Goal: Task Accomplishment & Management: Complete application form

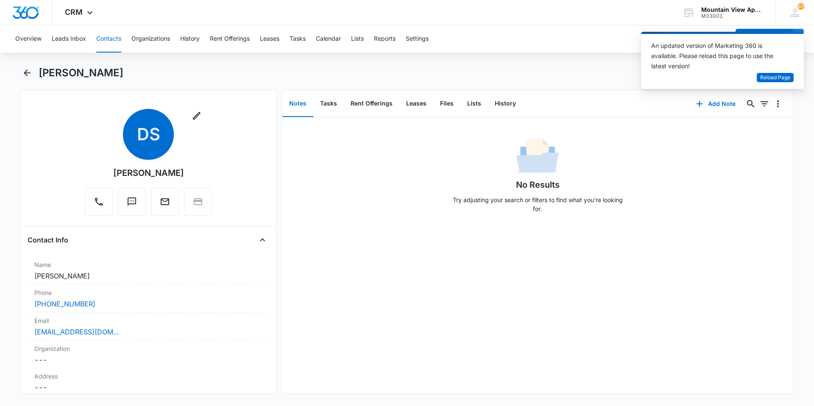
click at [114, 45] on button "Contacts" at bounding box center [108, 38] width 25 height 27
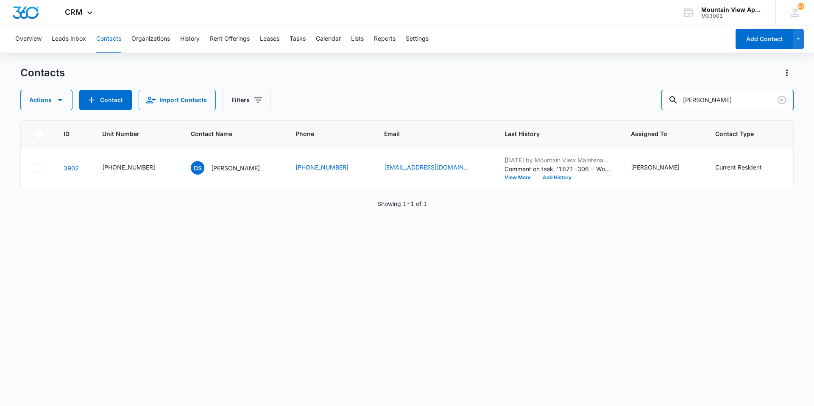
drag, startPoint x: 716, startPoint y: 96, endPoint x: 547, endPoint y: 53, distance: 174.2
click at [547, 53] on div "Overview Leads Inbox Contacts Organizations History Rent Offerings Leases Tasks…" at bounding box center [407, 215] width 814 height 380
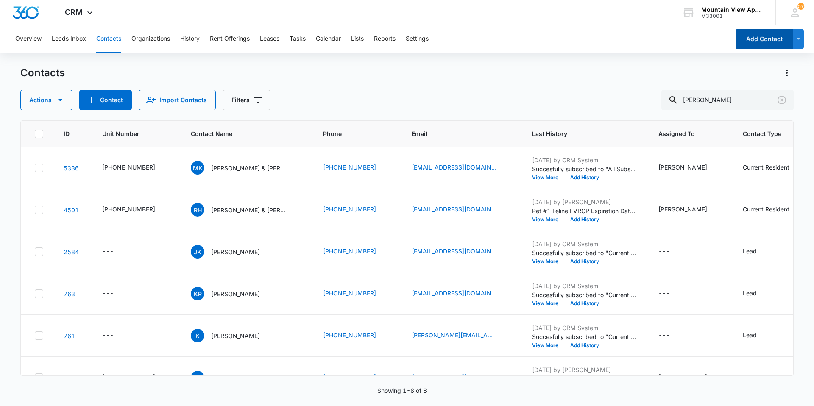
click at [760, 42] on button "Add Contact" at bounding box center [764, 39] width 57 height 20
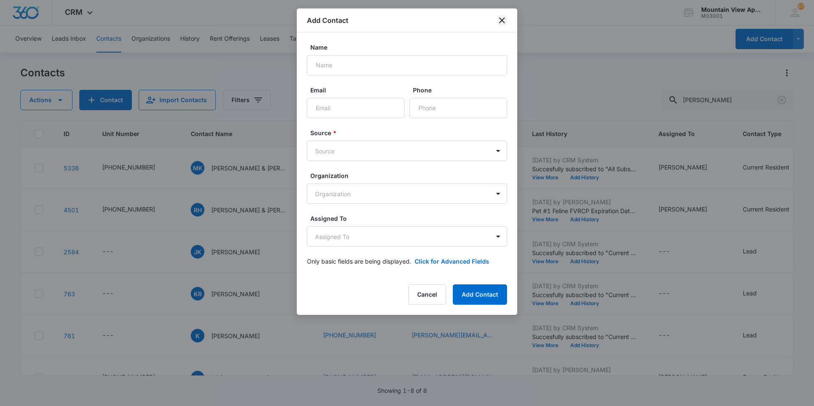
click at [506, 21] on icon "close" at bounding box center [502, 20] width 10 height 10
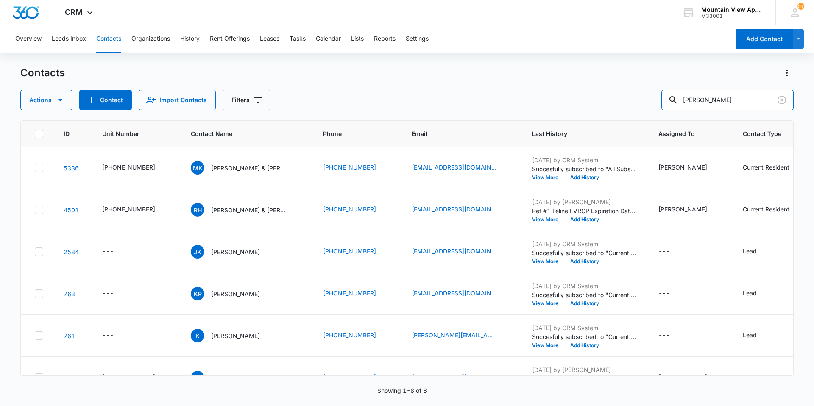
drag, startPoint x: 682, startPoint y: 95, endPoint x: 422, endPoint y: 81, distance: 259.9
click at [437, 74] on div "Contacts Actions Contact Import Contacts Filters keith" at bounding box center [407, 88] width 774 height 44
type input "sis"
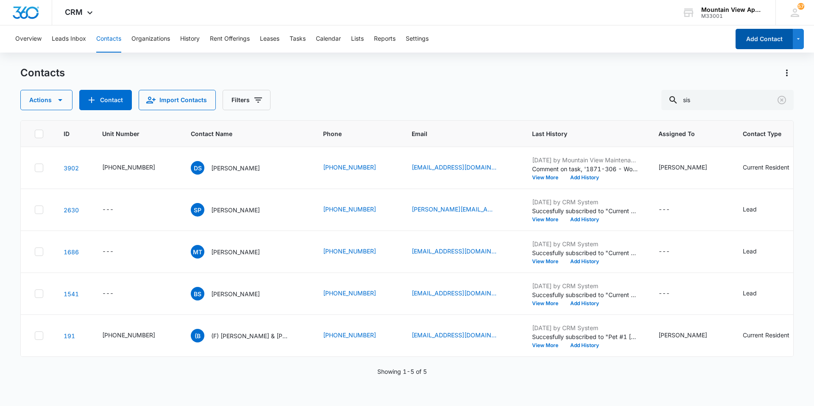
click at [752, 39] on button "Add Contact" at bounding box center [764, 39] width 57 height 20
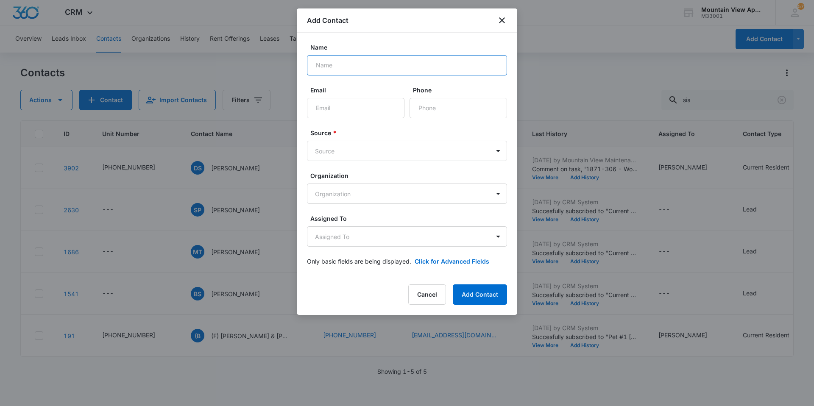
click at [372, 62] on input "Name" at bounding box center [407, 65] width 200 height 20
type input "[PERSON_NAME]"
type input "[EMAIL_ADDRESS][DOMAIN_NAME]"
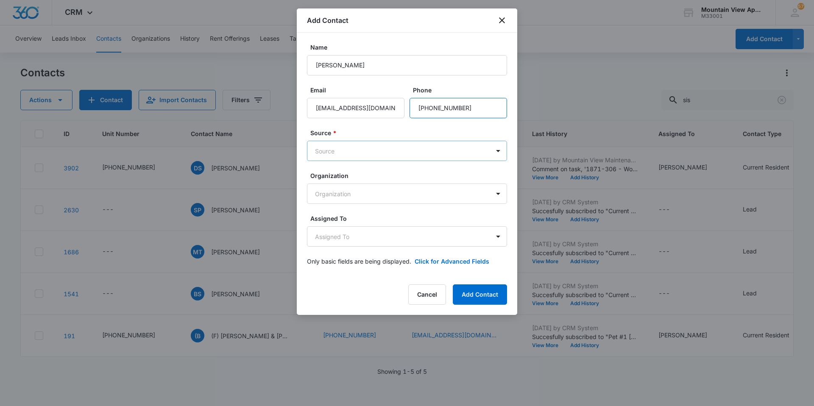
type input "[PHONE_NUMBER]"
click at [454, 147] on body "CRM Apps Reputation Websites Forms CRM Email Social Content Ads Intelligence Fi…" at bounding box center [407, 203] width 814 height 406
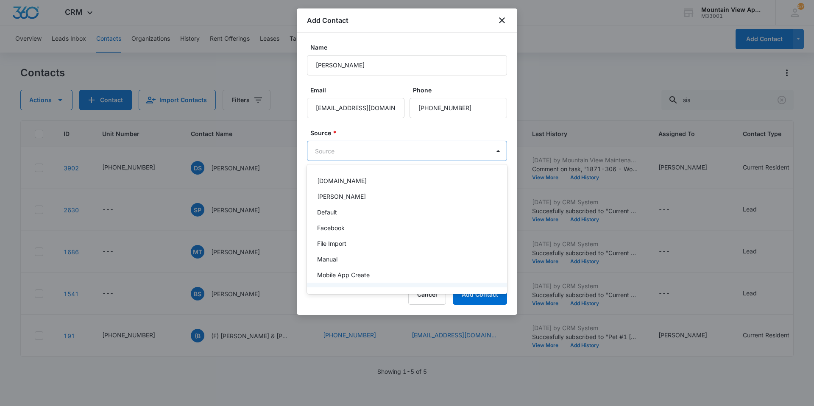
scroll to position [60, 0]
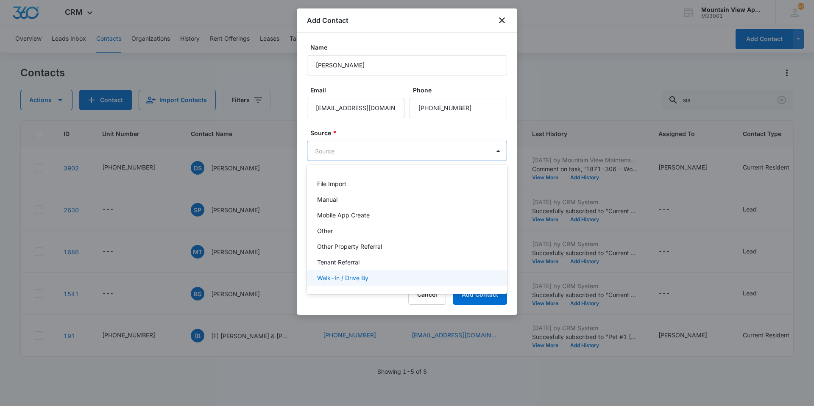
click at [354, 279] on p "Walk-In / Drive By" at bounding box center [342, 278] width 51 height 9
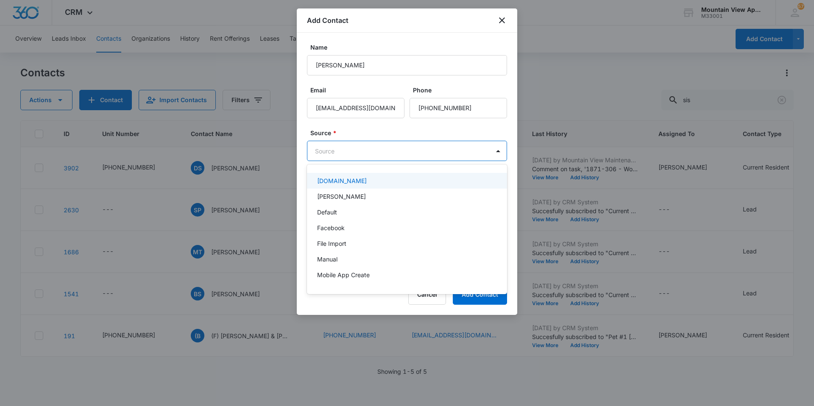
click at [493, 152] on body "CRM Apps Reputation Websites Forms CRM Email Social Content Ads Intelligence Fi…" at bounding box center [407, 203] width 814 height 406
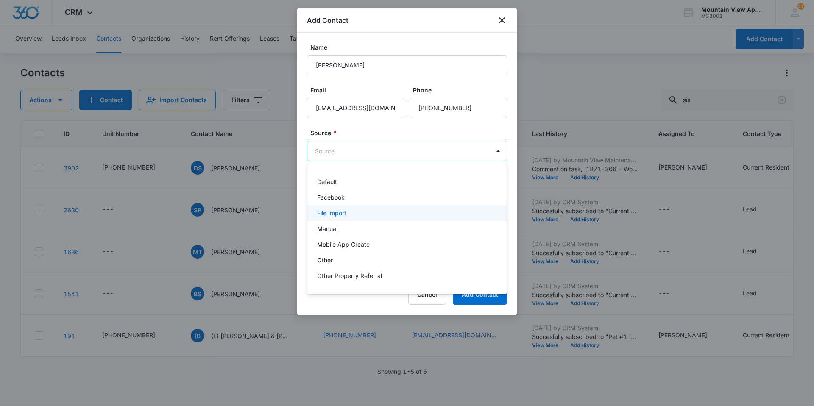
scroll to position [42, 0]
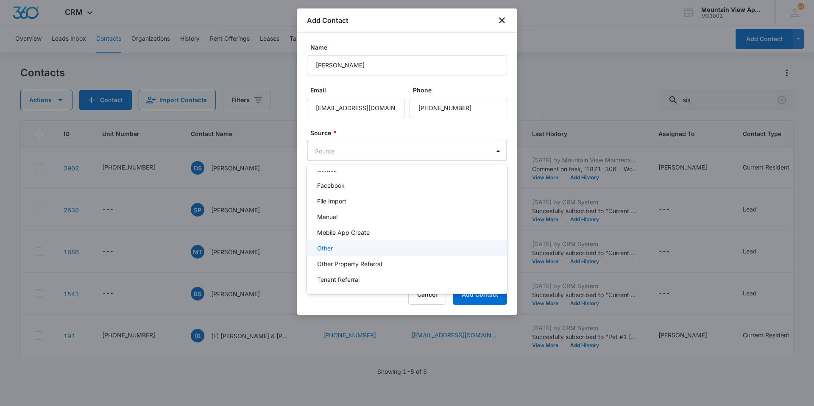
click at [339, 249] on div "Other" at bounding box center [406, 248] width 178 height 9
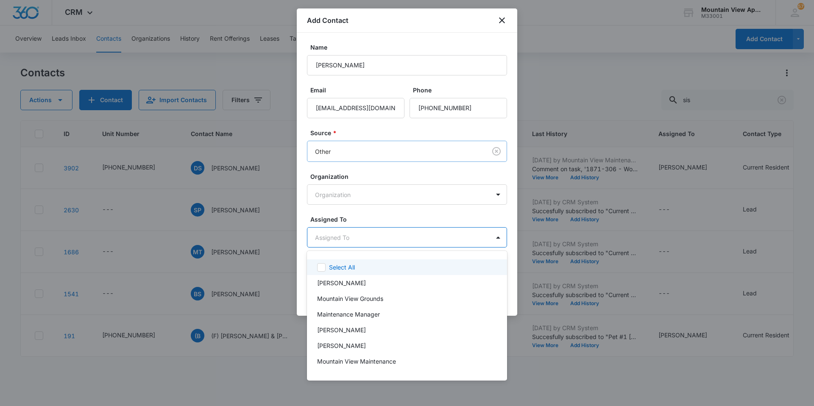
click at [423, 237] on body "CRM Apps Reputation Websites Forms CRM Email Social Content Ads Intelligence Fi…" at bounding box center [407, 203] width 814 height 406
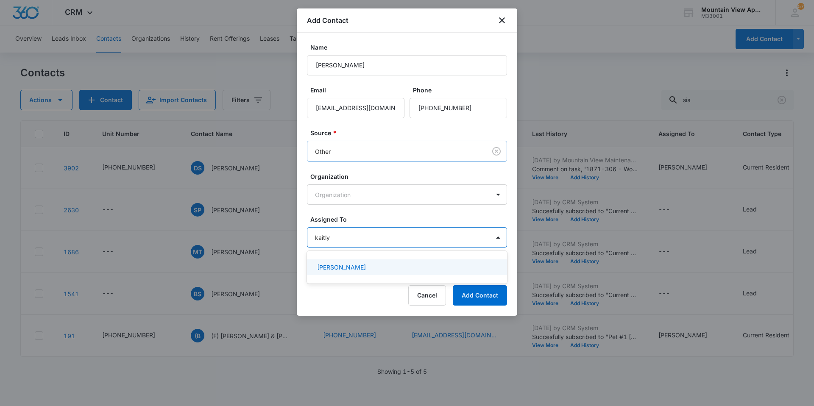
type input "kaitlyn"
click at [428, 267] on div "[PERSON_NAME]" at bounding box center [406, 267] width 178 height 9
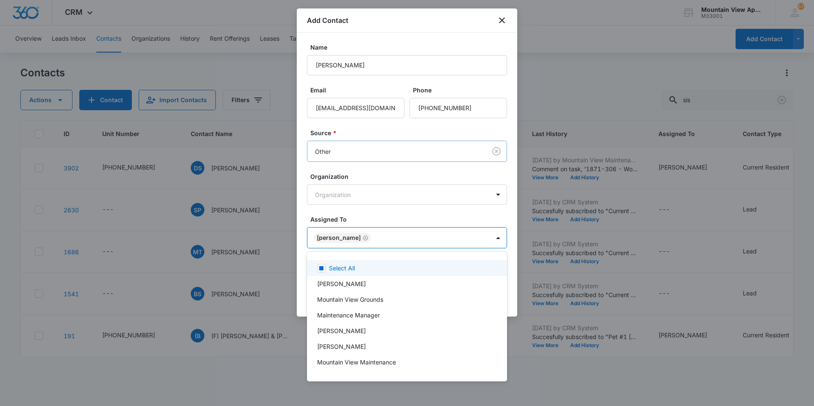
click at [476, 83] on div at bounding box center [407, 203] width 814 height 406
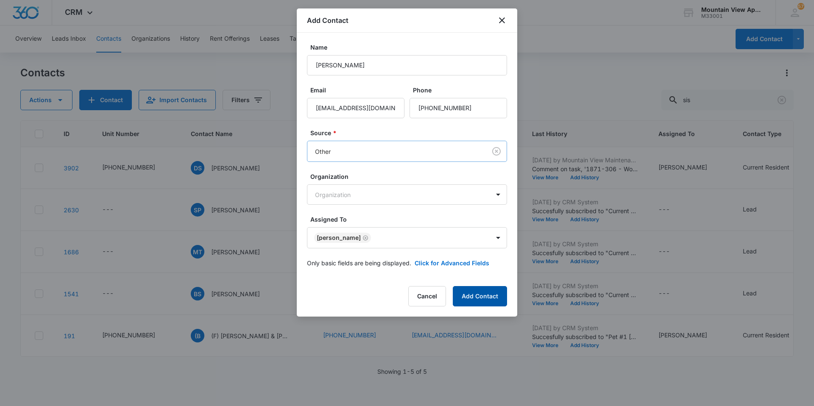
click at [468, 297] on button "Add Contact" at bounding box center [480, 296] width 54 height 20
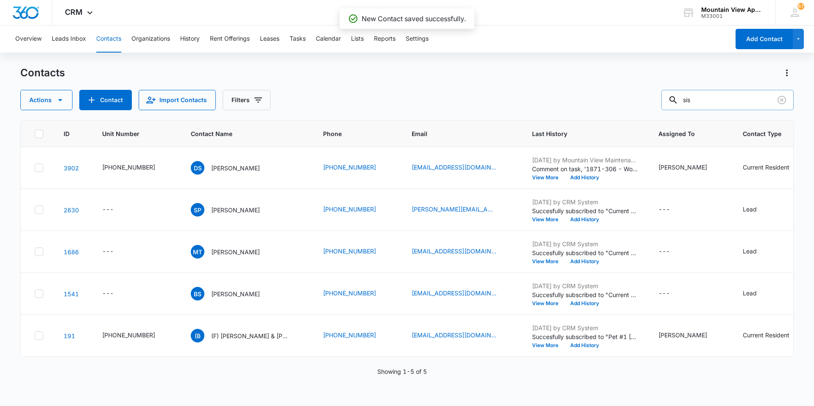
click at [712, 99] on input "sis" at bounding box center [728, 100] width 132 height 20
click at [132, 40] on button "Organizations" at bounding box center [150, 38] width 39 height 27
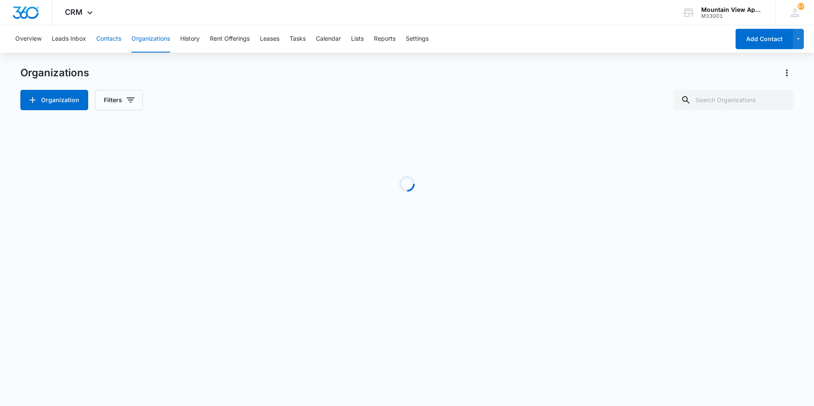
click at [100, 39] on button "Contacts" at bounding box center [108, 38] width 25 height 27
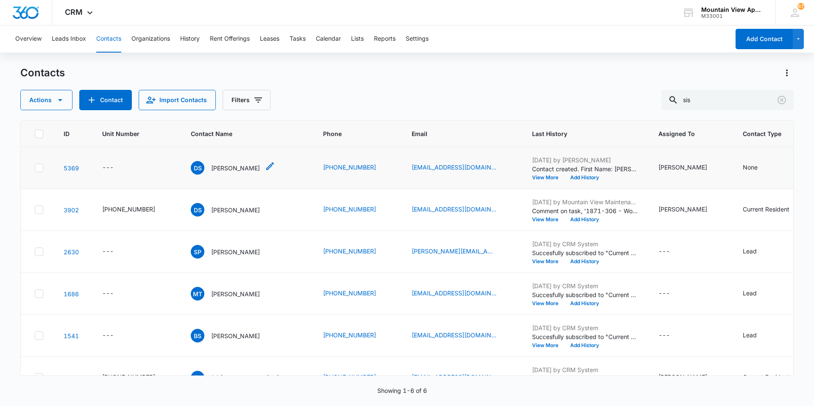
click at [225, 168] on p "[PERSON_NAME]" at bounding box center [235, 168] width 49 height 9
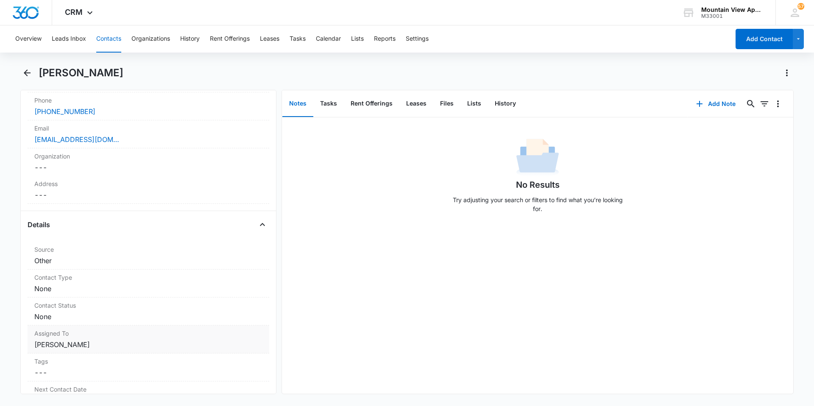
scroll to position [212, 0]
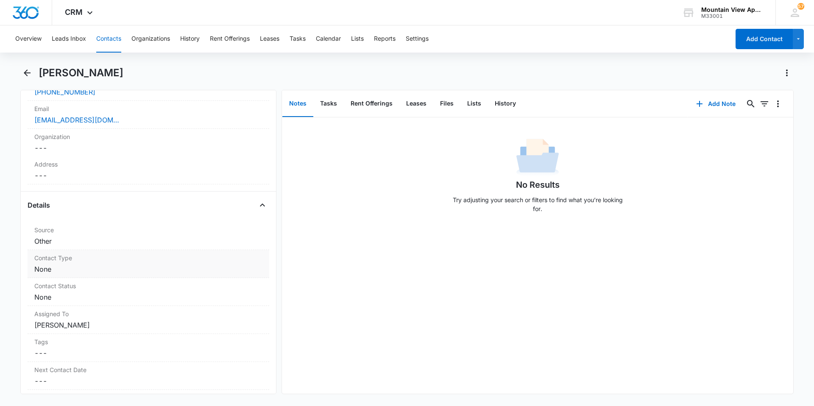
click at [63, 271] on dd "Cancel Save Changes None" at bounding box center [148, 269] width 228 height 10
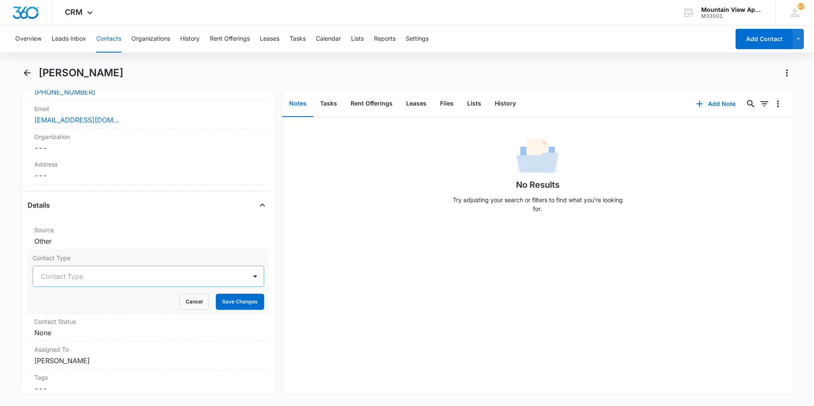
click at [75, 277] on div at bounding box center [138, 277] width 195 height 12
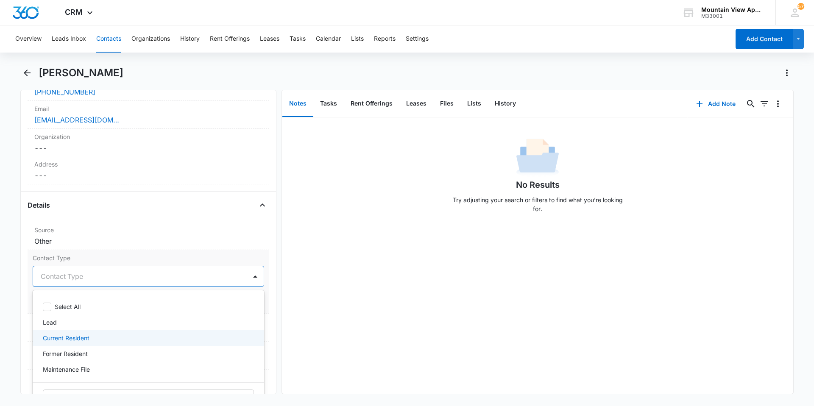
click at [91, 337] on div "Current Resident" at bounding box center [148, 338] width 210 height 9
drag, startPoint x: 330, startPoint y: 335, endPoint x: 283, endPoint y: 316, distance: 50.2
click at [328, 335] on div "No Results Try adjusting your search or filters to find what you’re looking for." at bounding box center [538, 255] width 512 height 277
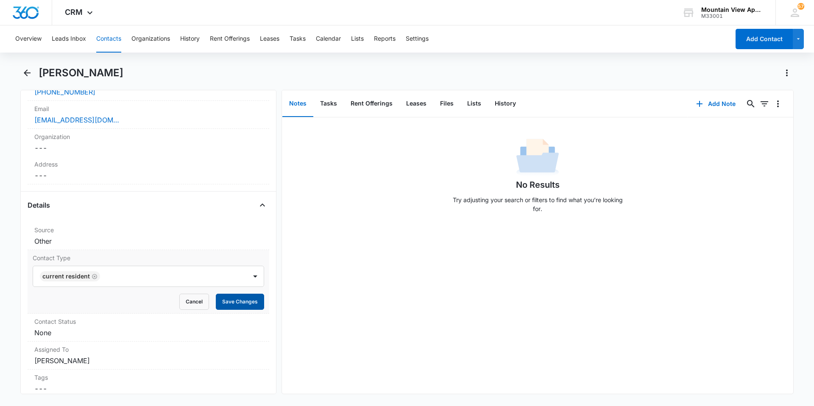
click at [249, 305] on button "Save Changes" at bounding box center [240, 302] width 48 height 16
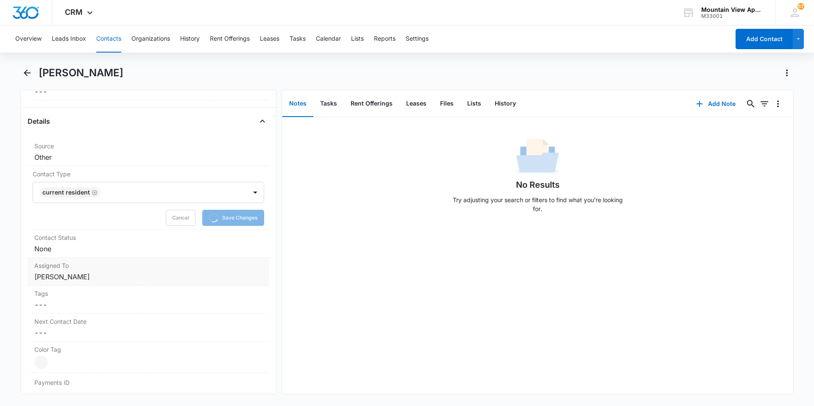
scroll to position [297, 0]
click at [68, 247] on dd "Cancel Save Changes None" at bounding box center [148, 248] width 228 height 10
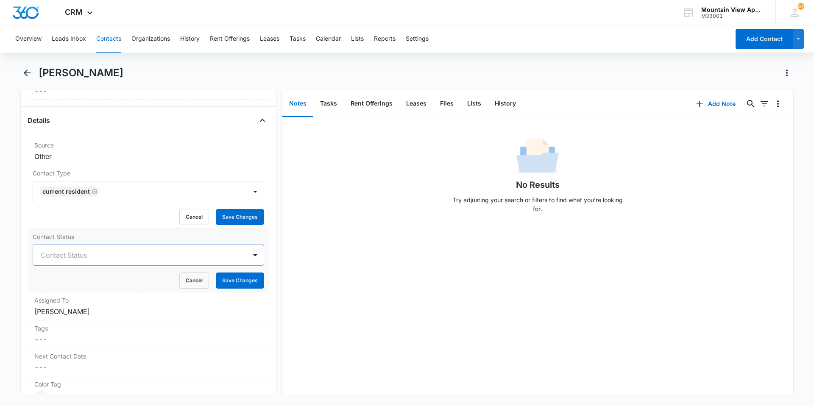
click at [82, 252] on div at bounding box center [138, 255] width 195 height 12
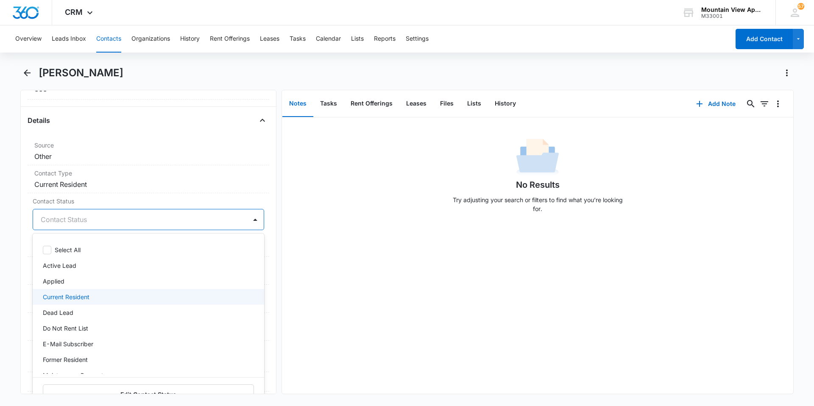
click at [64, 301] on p "Current Resident" at bounding box center [66, 297] width 47 height 9
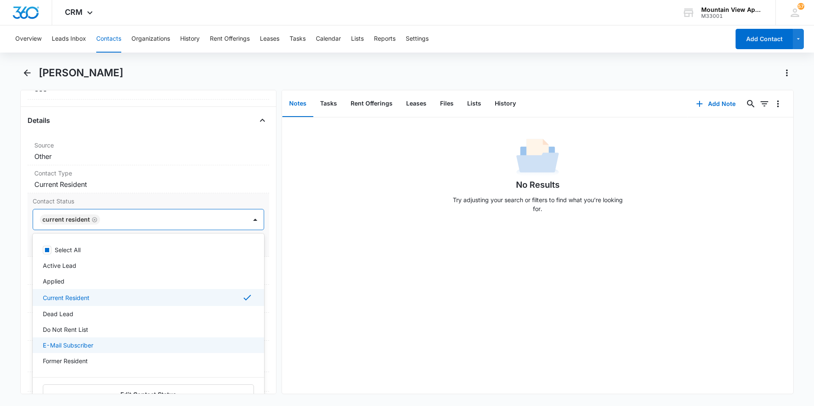
click at [75, 343] on p "E-Mail Subscriber" at bounding box center [68, 345] width 50 height 9
click at [395, 288] on div "No Results Try adjusting your search or filters to find what you’re looking for." at bounding box center [538, 255] width 512 height 277
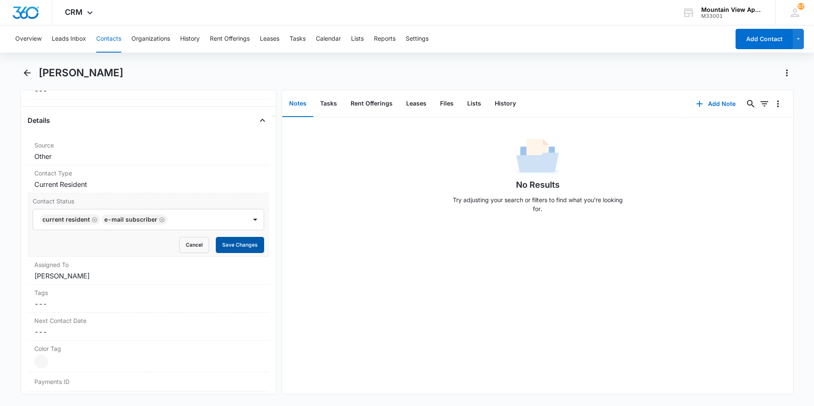
click at [234, 246] on button "Save Changes" at bounding box center [240, 245] width 48 height 16
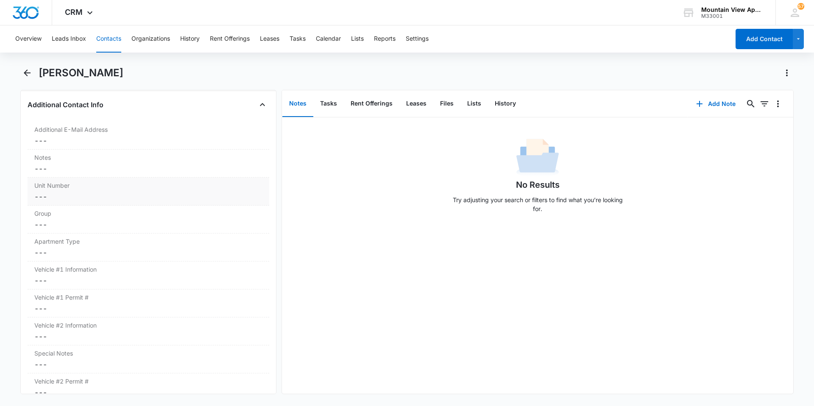
scroll to position [685, 0]
click at [42, 232] on dd "Cancel Save Changes ---" at bounding box center [148, 227] width 228 height 10
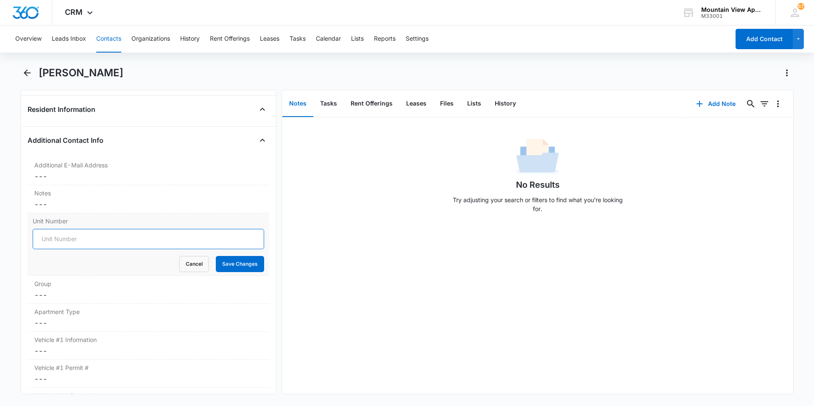
click at [53, 240] on input "Unit Number" at bounding box center [149, 239] width 232 height 20
type input "545-1849-301"
click at [225, 266] on button "Save Changes" at bounding box center [240, 264] width 48 height 16
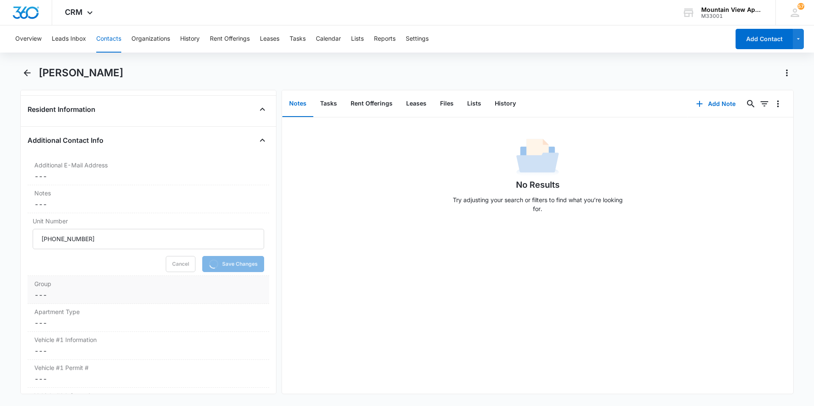
click at [50, 291] on dd "Cancel Save Changes ---" at bounding box center [148, 295] width 228 height 10
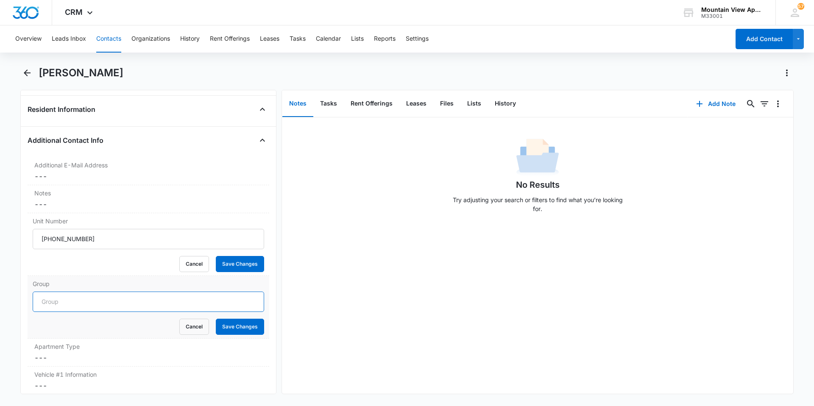
click at [50, 300] on input "Group" at bounding box center [149, 302] width 232 height 20
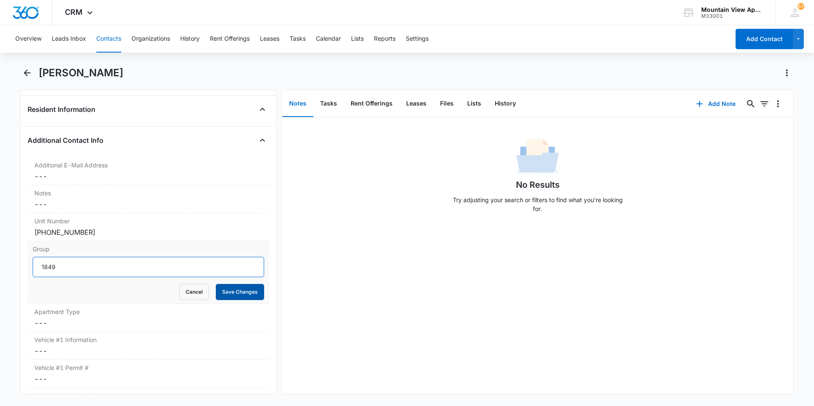
type input "1849"
click at [233, 296] on button "Save Changes" at bounding box center [240, 292] width 48 height 16
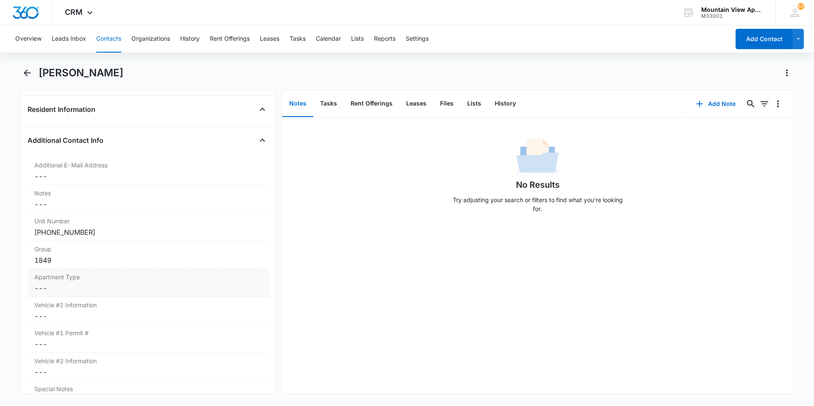
click at [50, 288] on dd "Cancel Save Changes ---" at bounding box center [148, 288] width 228 height 10
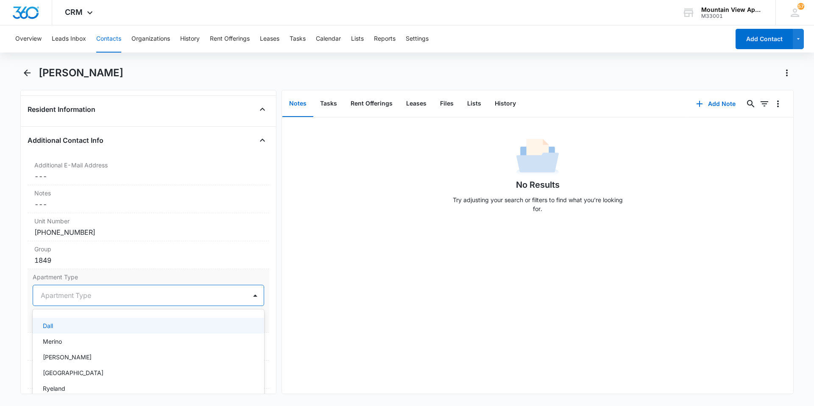
click at [50, 296] on div at bounding box center [138, 296] width 195 height 12
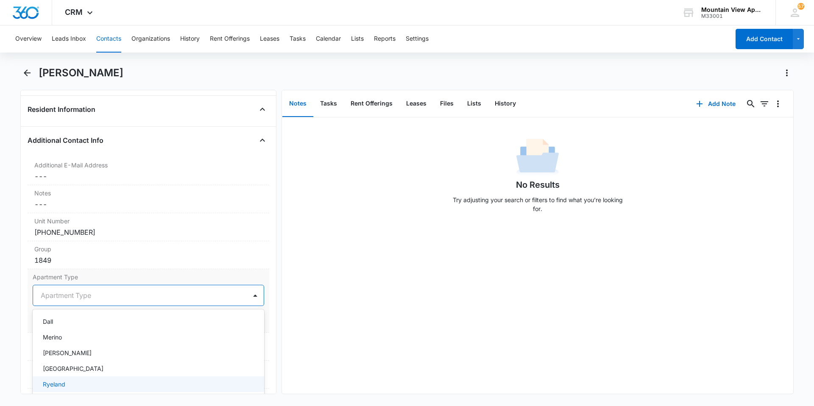
click at [96, 386] on div "Ryeland" at bounding box center [148, 384] width 210 height 9
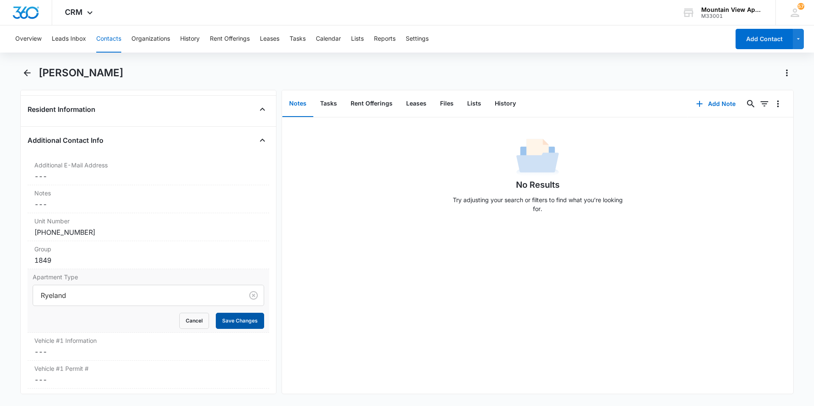
click at [224, 324] on button "Save Changes" at bounding box center [240, 321] width 48 height 16
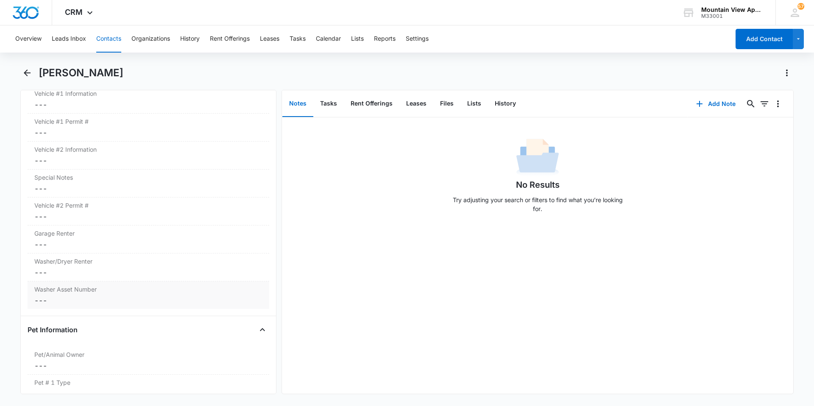
scroll to position [897, 0]
click at [40, 274] on dd "Cancel Save Changes ---" at bounding box center [148, 272] width 228 height 10
click at [39, 293] on icon at bounding box center [38, 293] width 8 height 8
click at [33, 293] on input "No" at bounding box center [33, 292] width 0 height 0
checkbox input "true"
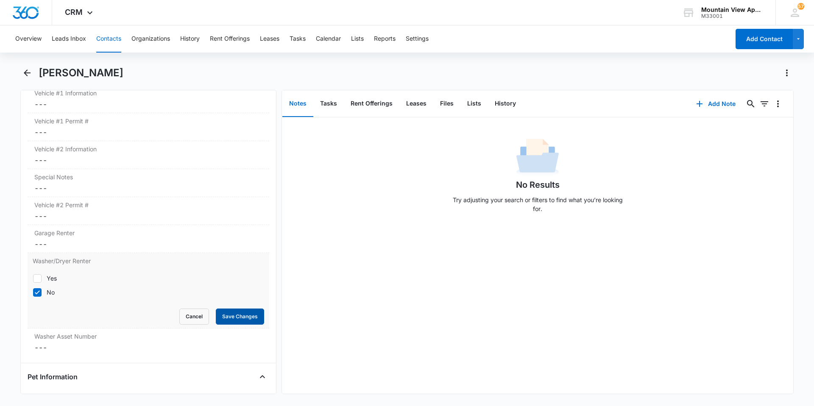
click at [221, 318] on button "Save Changes" at bounding box center [240, 317] width 48 height 16
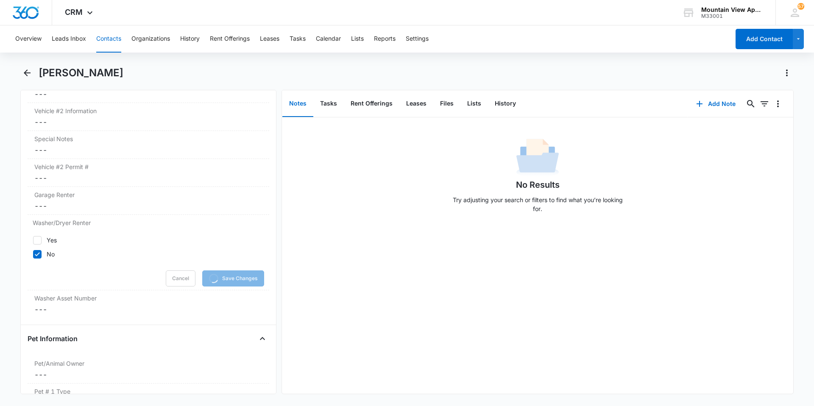
scroll to position [1067, 0]
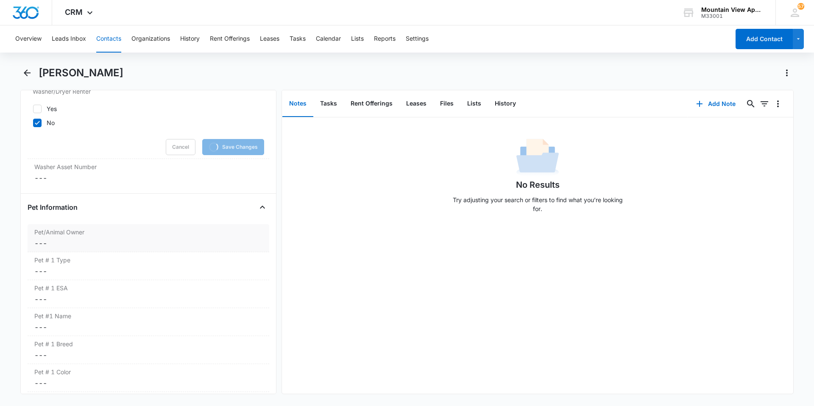
click at [42, 242] on dd "Cancel Save Changes ---" at bounding box center [148, 243] width 228 height 10
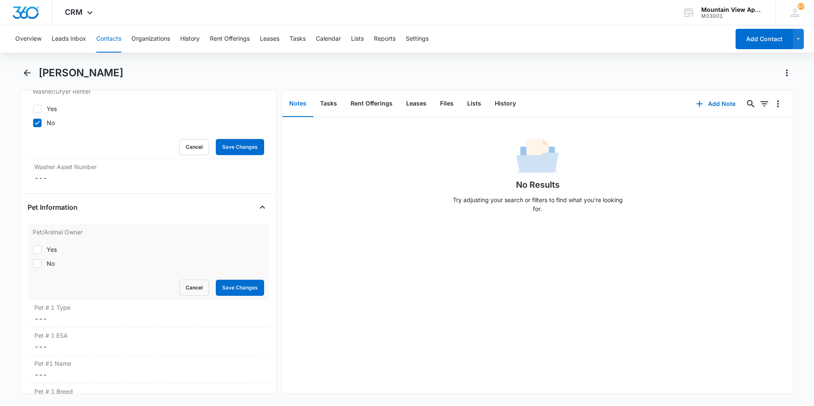
click at [40, 269] on div "Yes No" at bounding box center [149, 256] width 232 height 33
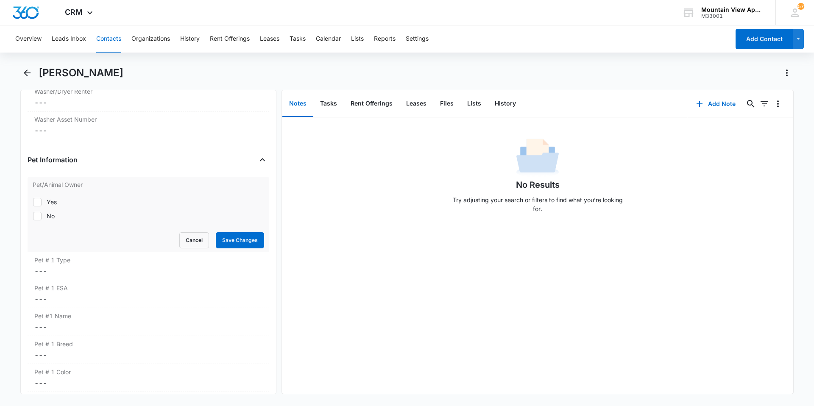
click at [34, 264] on div "Pet # 1 Type Cancel Save Changes ---" at bounding box center [149, 266] width 242 height 28
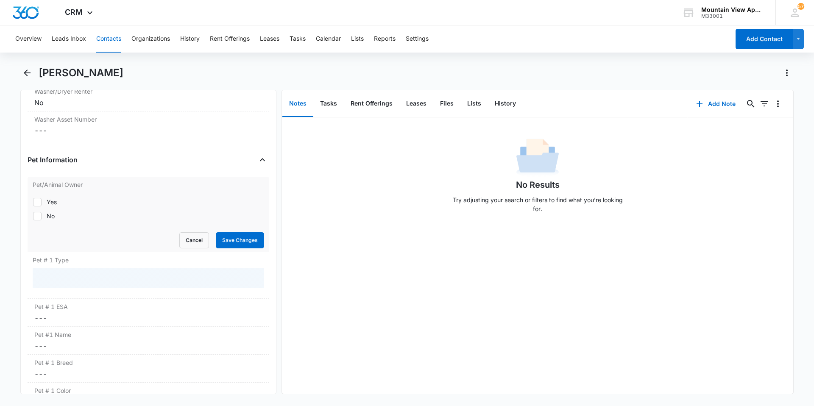
click at [42, 215] on label "No" at bounding box center [149, 216] width 232 height 9
click at [33, 216] on input "No" at bounding box center [33, 216] width 0 height 0
checkbox input "true"
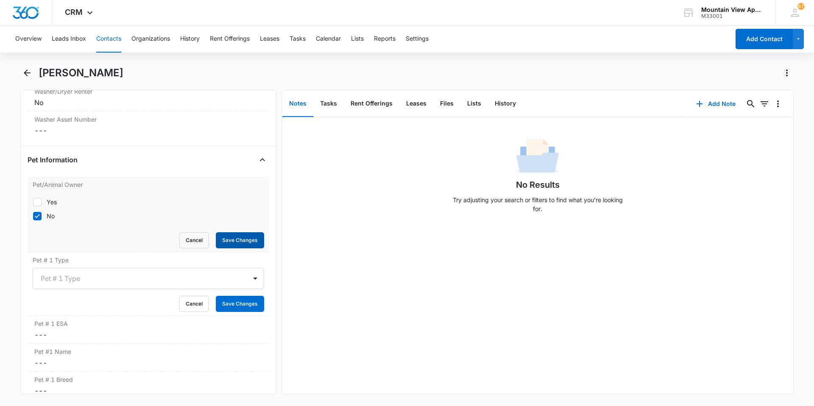
click at [229, 238] on button "Save Changes" at bounding box center [240, 240] width 48 height 16
click at [190, 302] on button "Cancel" at bounding box center [194, 304] width 30 height 16
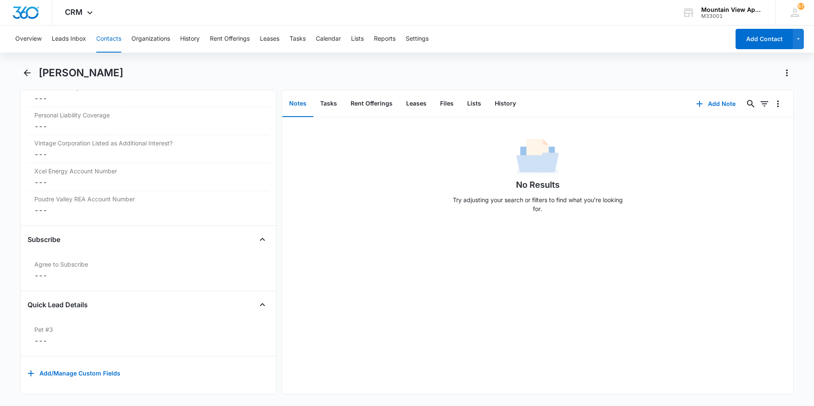
scroll to position [1973, 0]
click at [39, 271] on dd "Cancel Save Changes ---" at bounding box center [148, 276] width 228 height 10
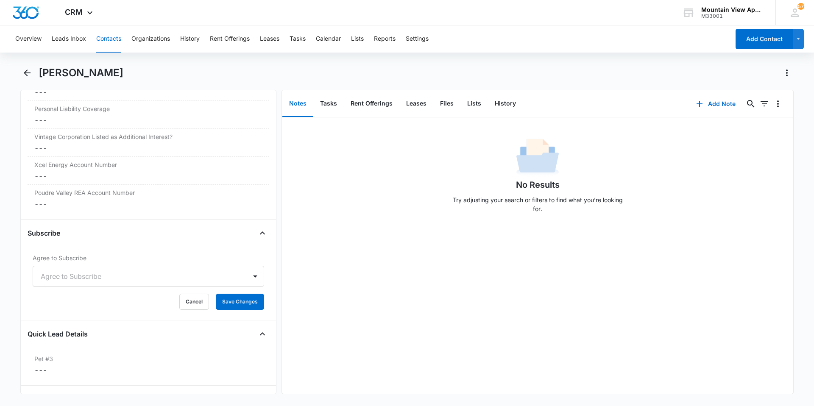
click at [61, 277] on div at bounding box center [138, 277] width 195 height 12
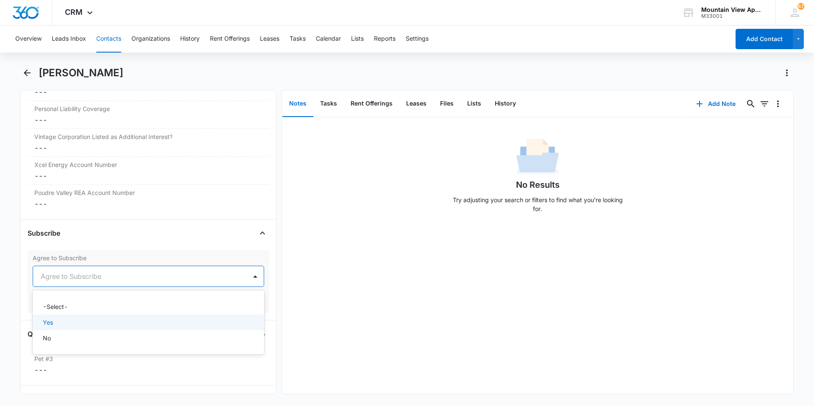
click at [63, 323] on div "Yes" at bounding box center [148, 322] width 210 height 9
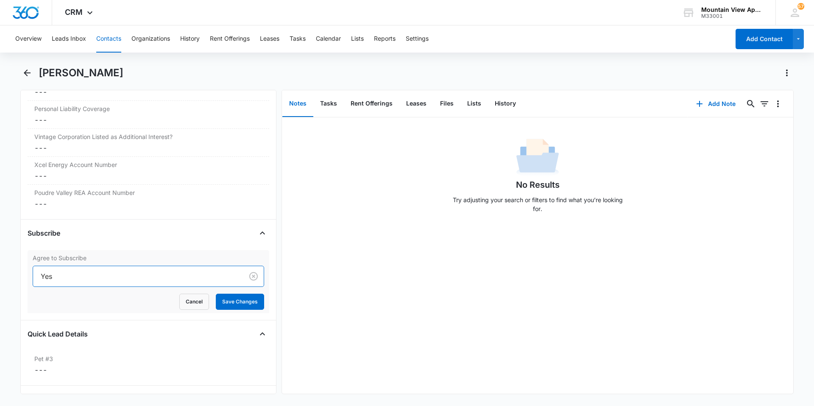
click at [339, 294] on div "No Results Try adjusting your search or filters to find what you’re looking for." at bounding box center [538, 255] width 512 height 277
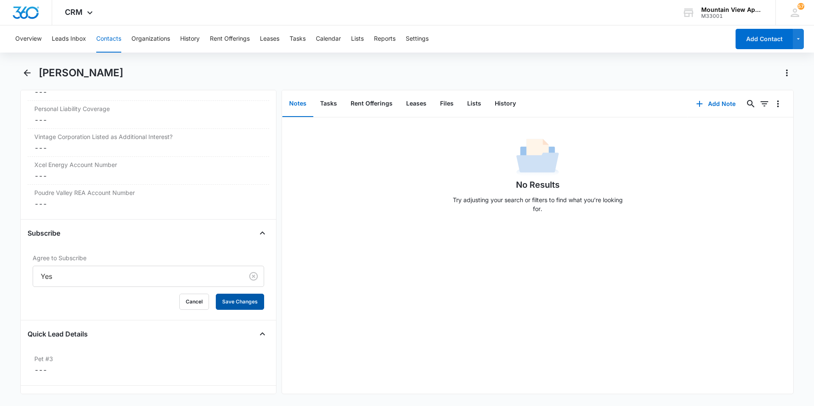
click at [229, 308] on button "Save Changes" at bounding box center [240, 302] width 48 height 16
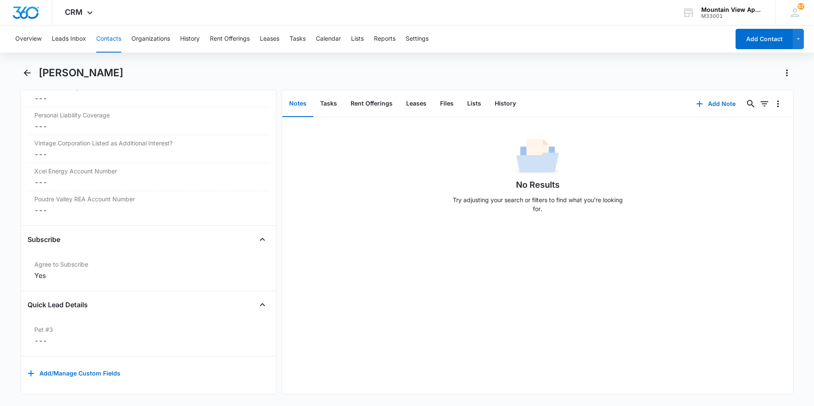
click at [118, 38] on button "Contacts" at bounding box center [108, 38] width 25 height 27
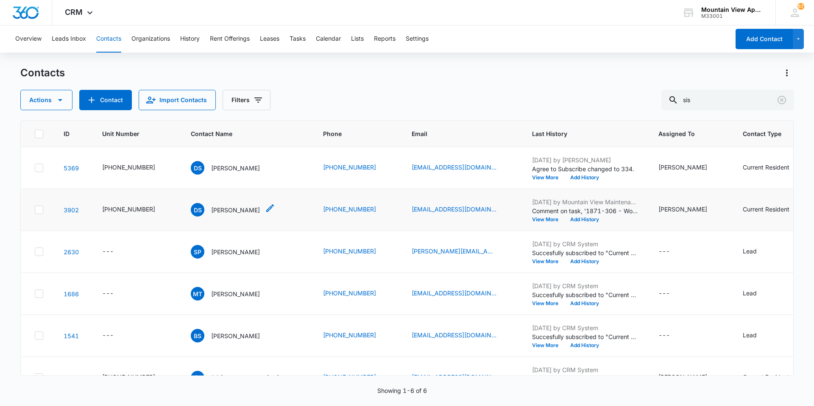
click at [265, 207] on icon "Contact Name - Daniel Sisneros - Select to Edit Field" at bounding box center [270, 208] width 10 height 10
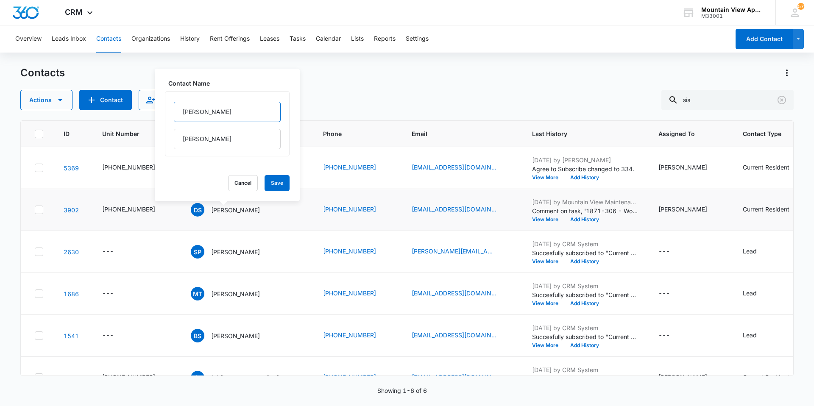
click at [183, 112] on input "Daniel" at bounding box center [227, 112] width 107 height 20
type input "(F) Daniel"
click at [268, 182] on button "Save" at bounding box center [277, 183] width 25 height 16
